Goal: Task Accomplishment & Management: Use online tool/utility

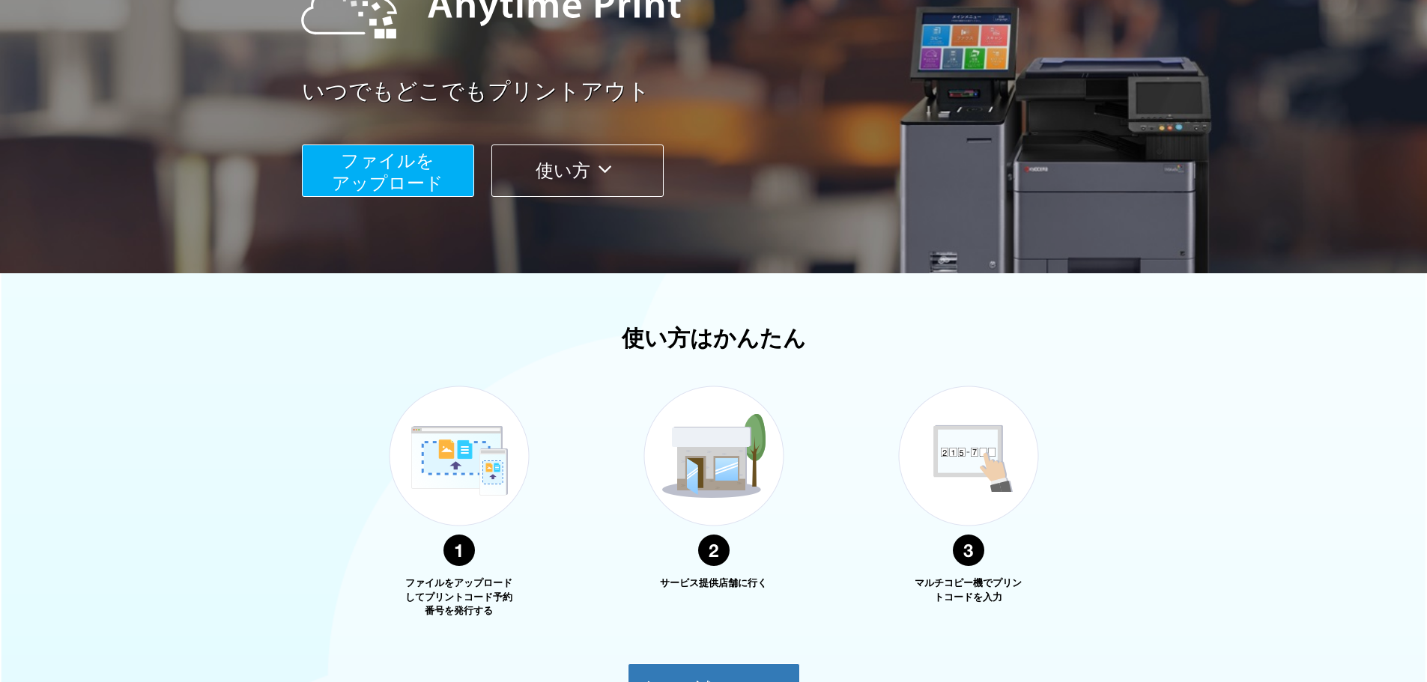
scroll to position [249, 0]
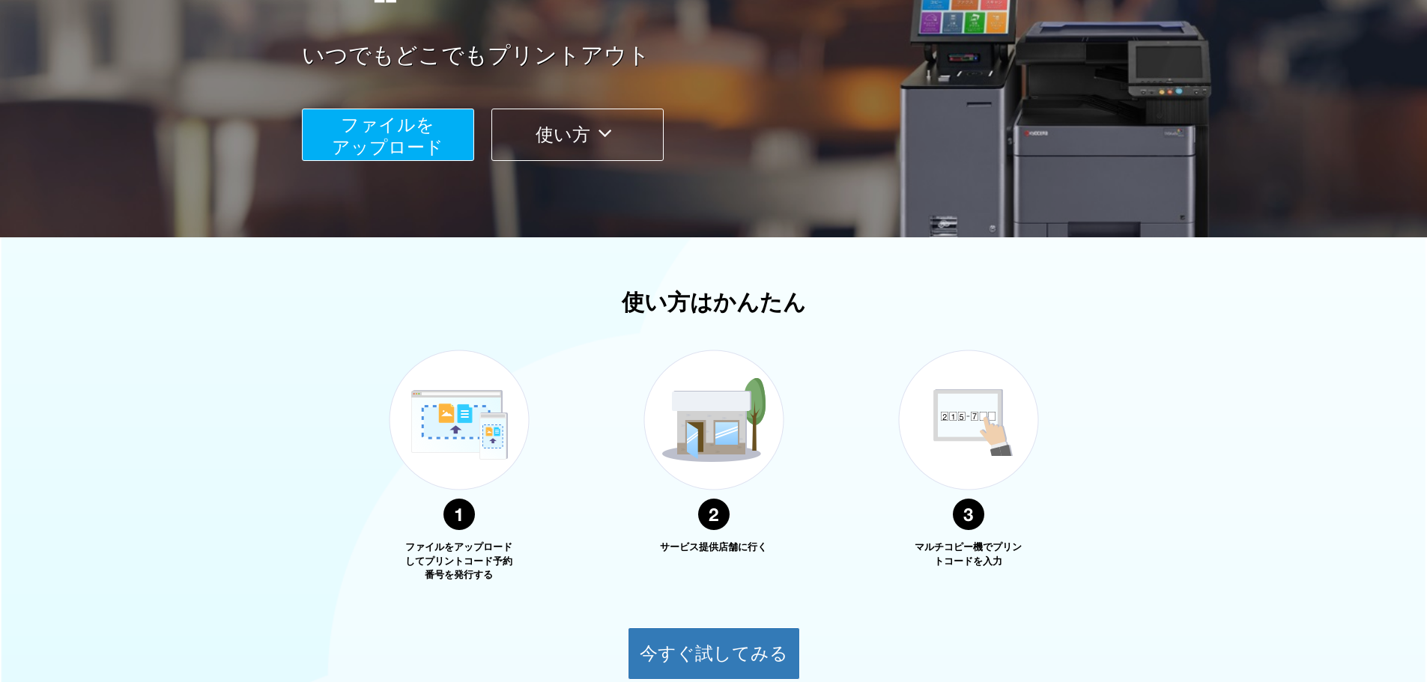
click at [420, 153] on span "ファイルを ​​アップロード" at bounding box center [388, 136] width 112 height 43
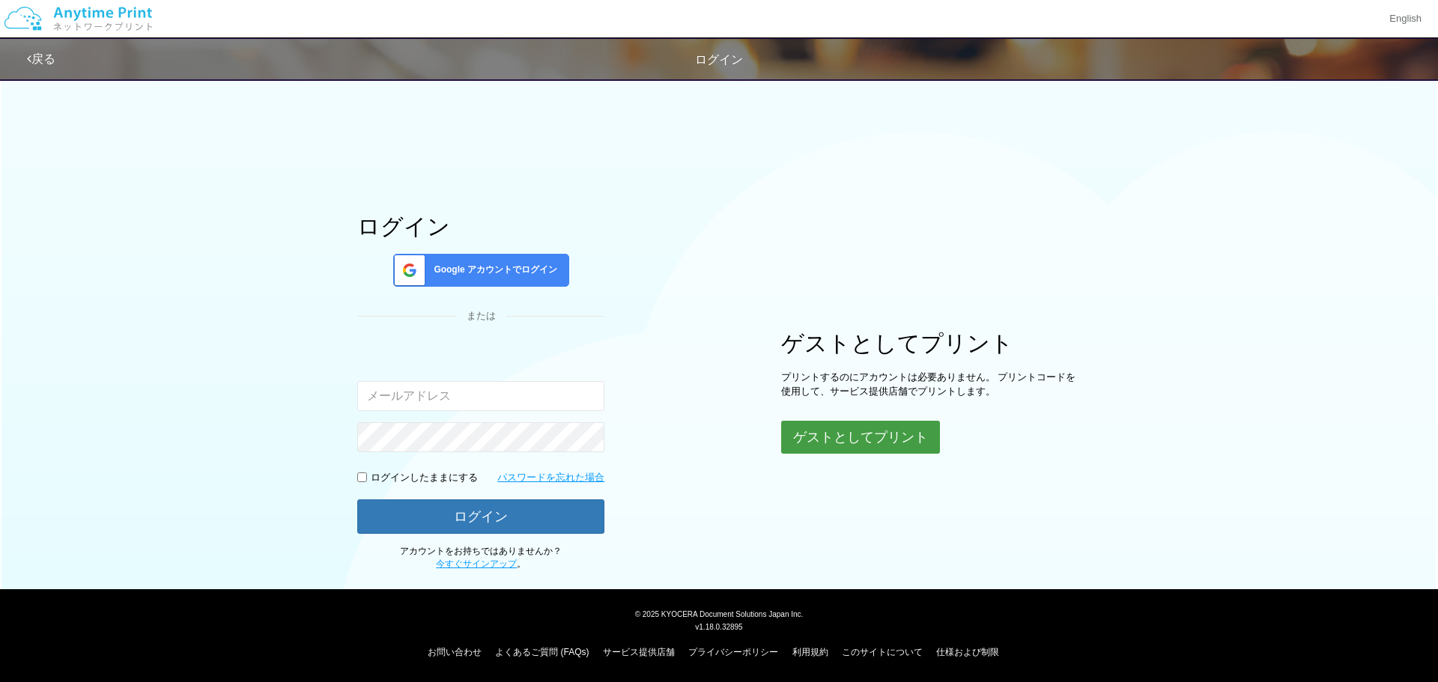
click at [850, 444] on button "ゲストとしてプリント" at bounding box center [860, 437] width 159 height 33
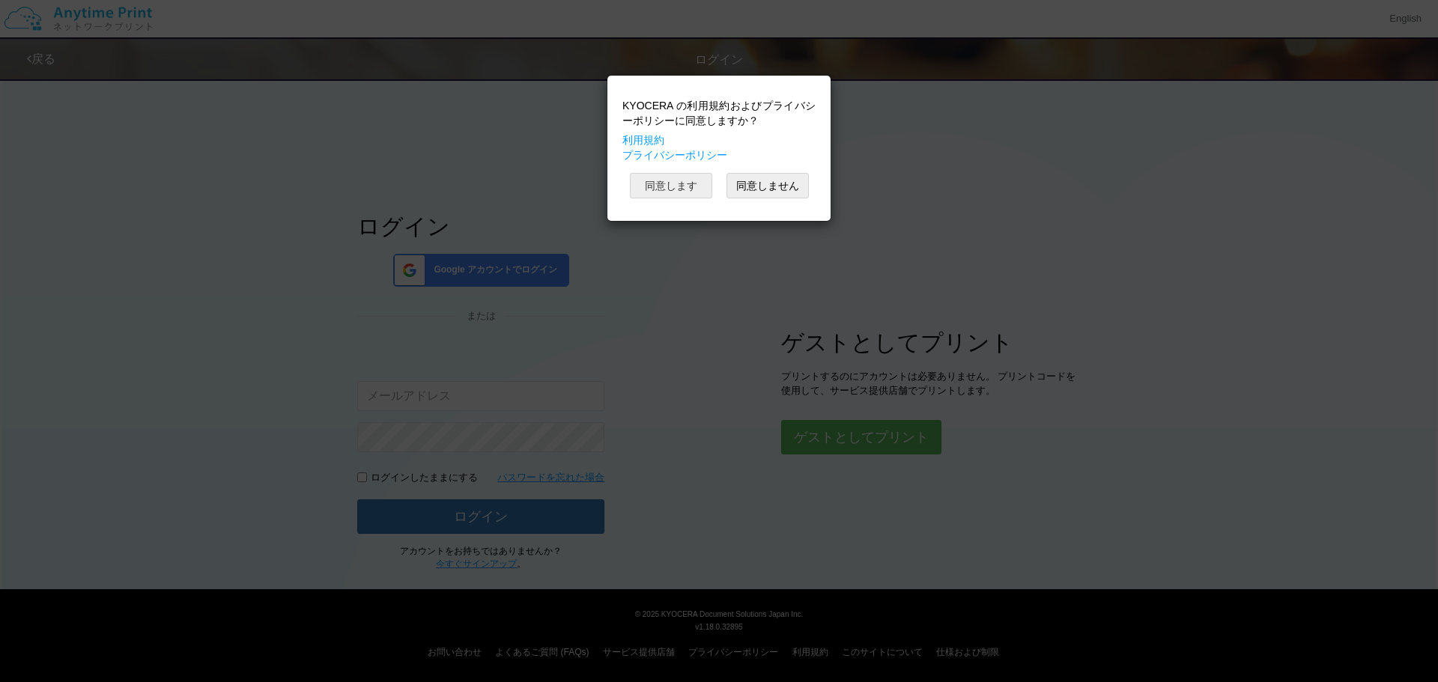
click at [658, 179] on button "同意します" at bounding box center [671, 185] width 82 height 25
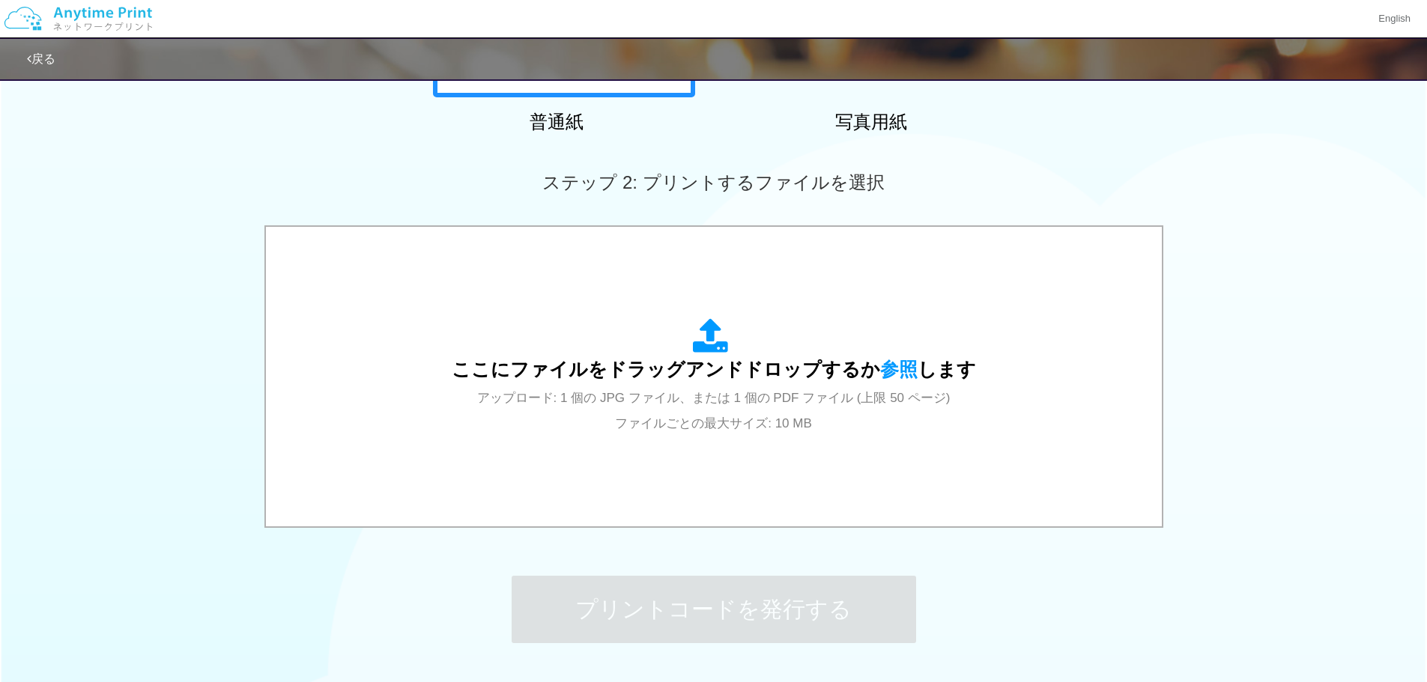
scroll to position [374, 0]
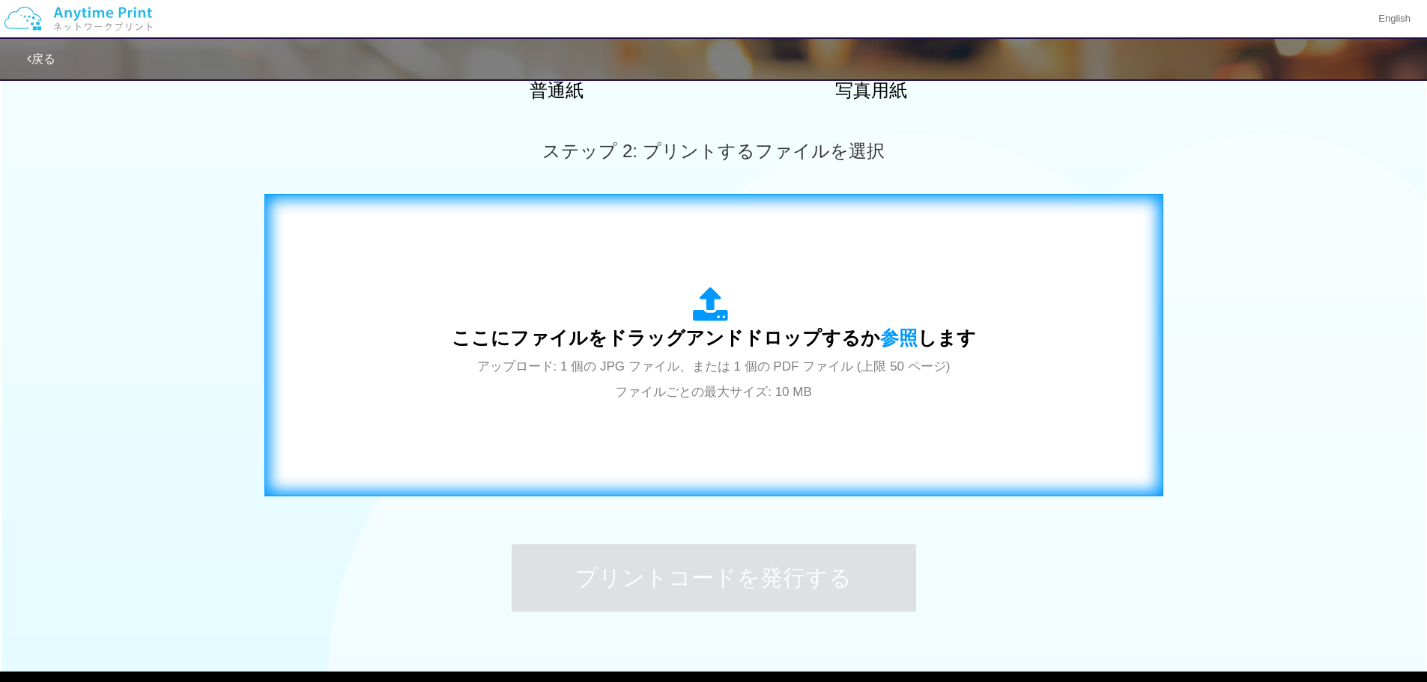
click at [681, 368] on span "アップロード: 1 個の JPG ファイル、または 1 個の PDF ファイル (上限 50 ページ) ファイルごとの最大サイズ: 10 MB" at bounding box center [713, 380] width 473 height 40
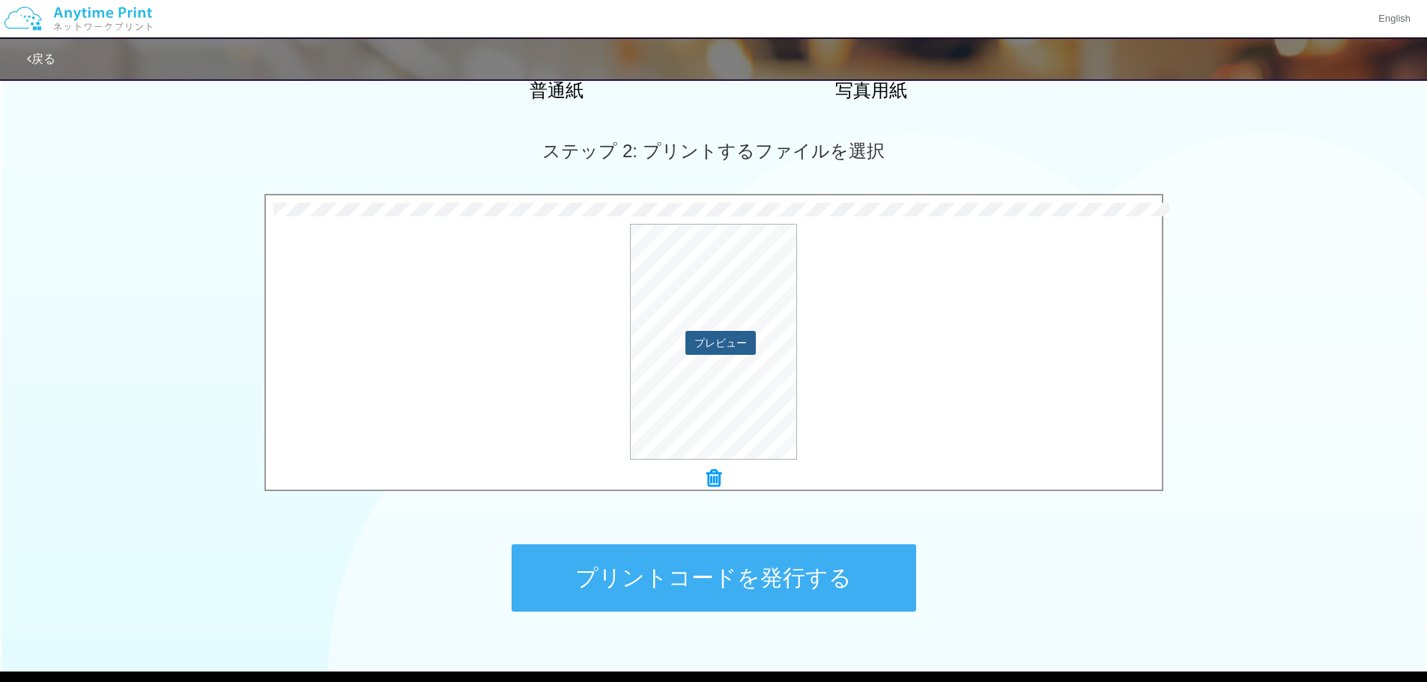
click at [722, 355] on div "プレビュー" at bounding box center [714, 342] width 896 height 236
click at [722, 344] on button "プレビュー" at bounding box center [720, 343] width 70 height 24
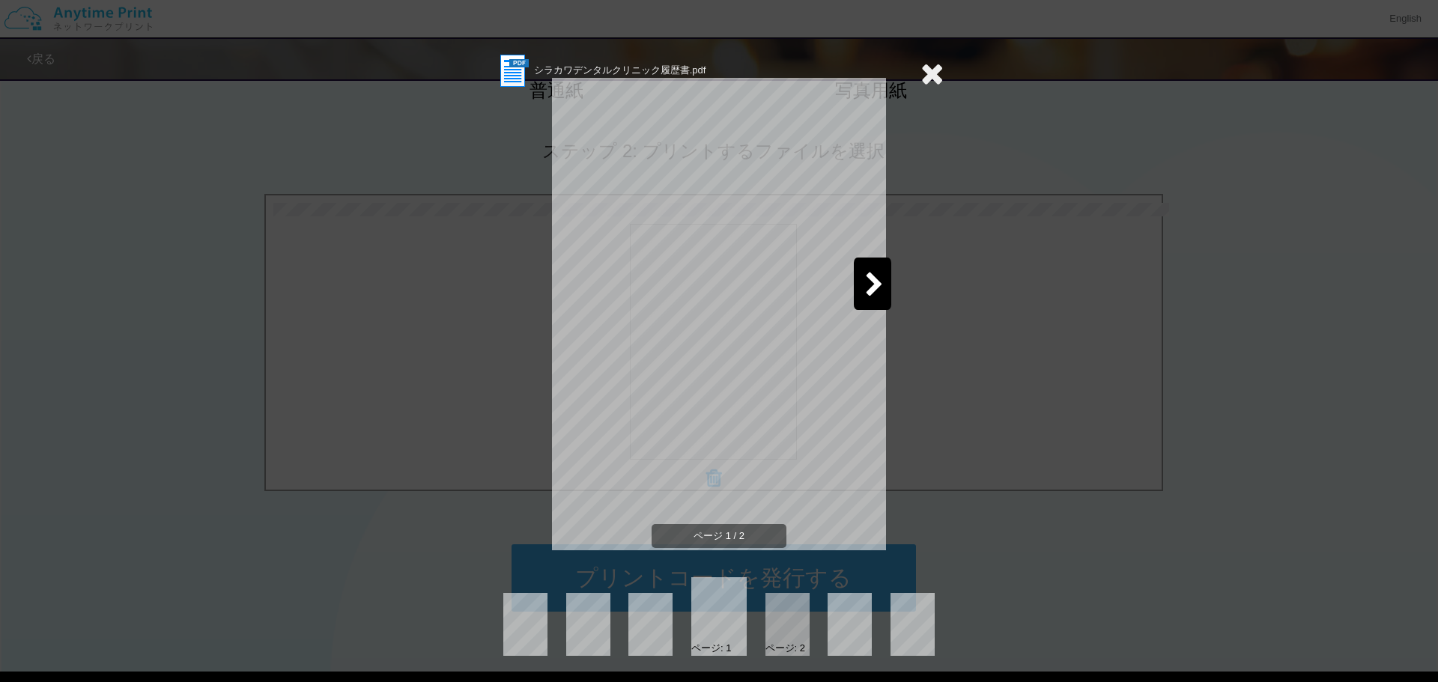
click at [867, 291] on icon at bounding box center [874, 286] width 19 height 26
click at [577, 289] on div at bounding box center [565, 284] width 37 height 52
click at [938, 75] on icon at bounding box center [932, 73] width 23 height 30
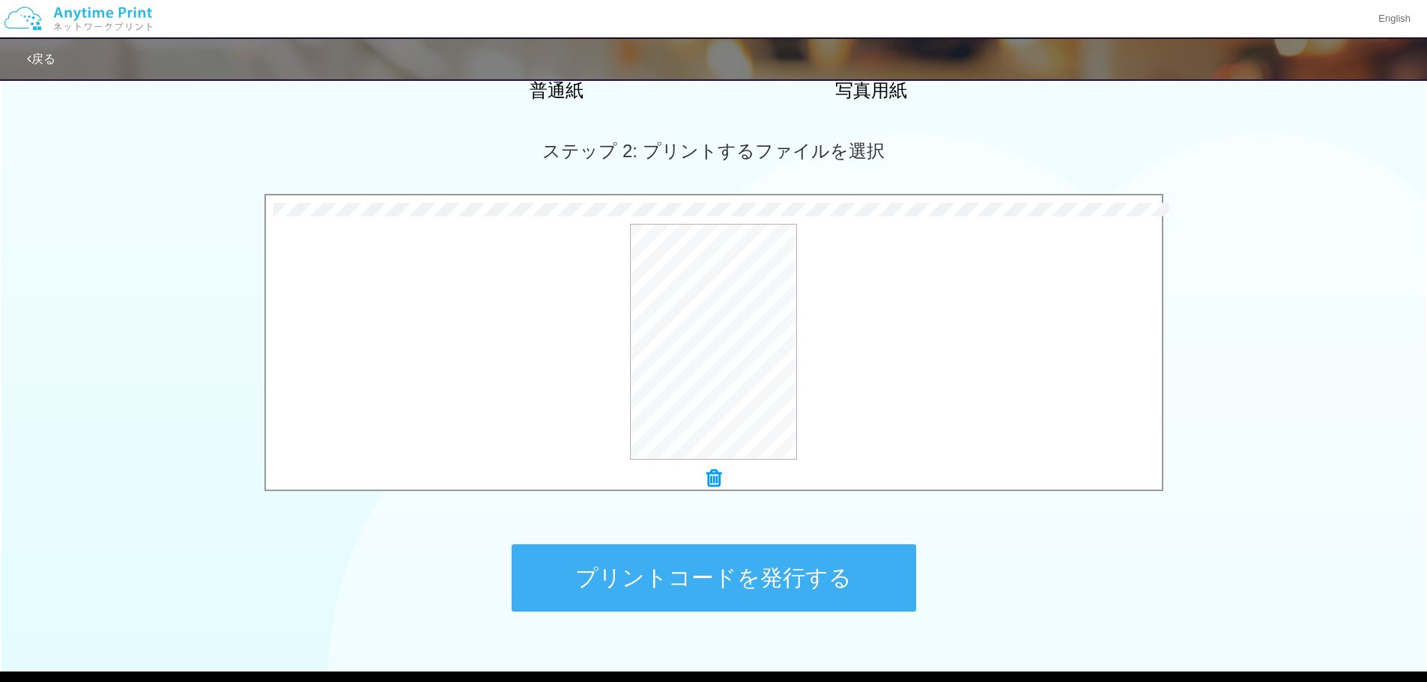
click at [790, 582] on button "プリントコードを発行する" at bounding box center [714, 578] width 404 height 67
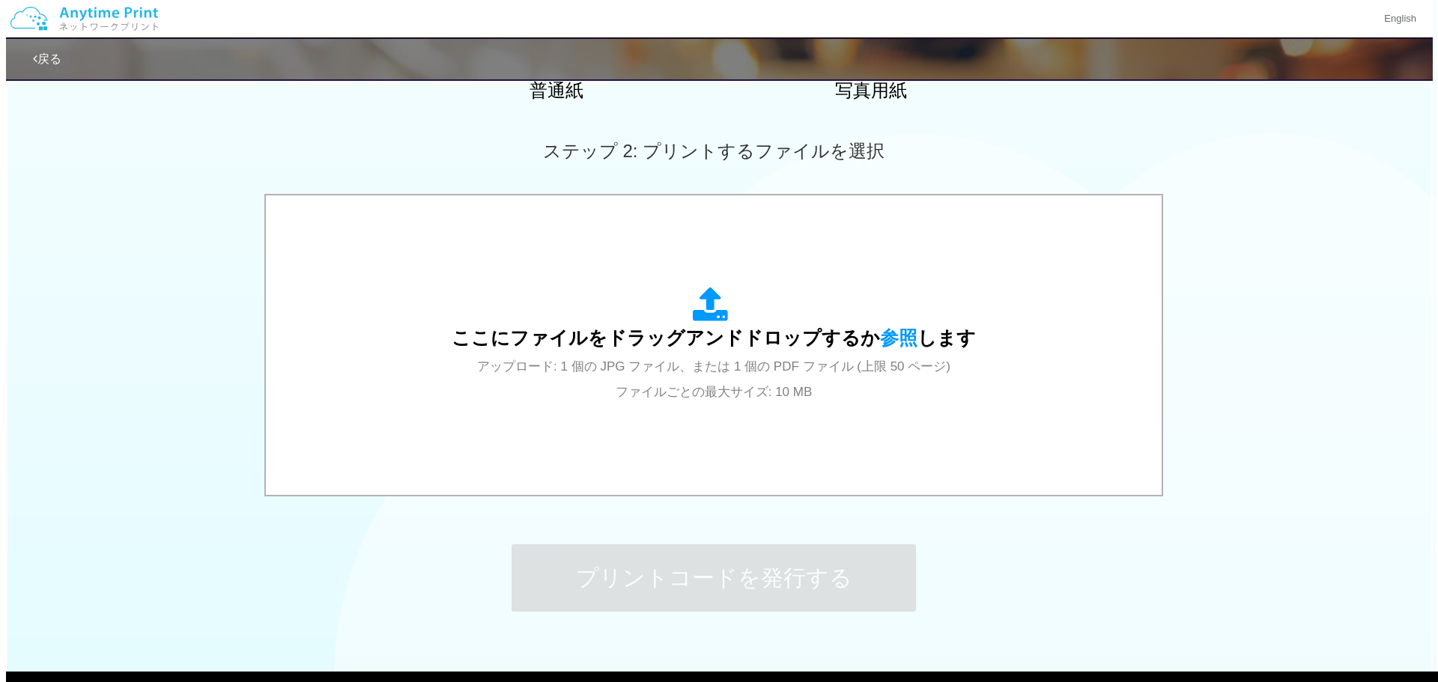
scroll to position [0, 0]
